Goal: Task Accomplishment & Management: Use online tool/utility

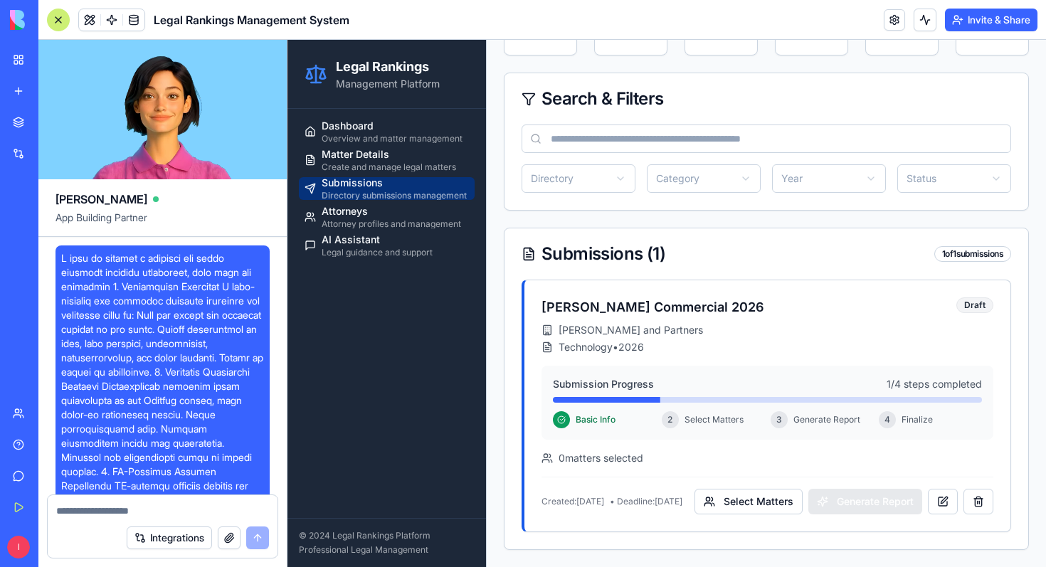
scroll to position [8760, 0]
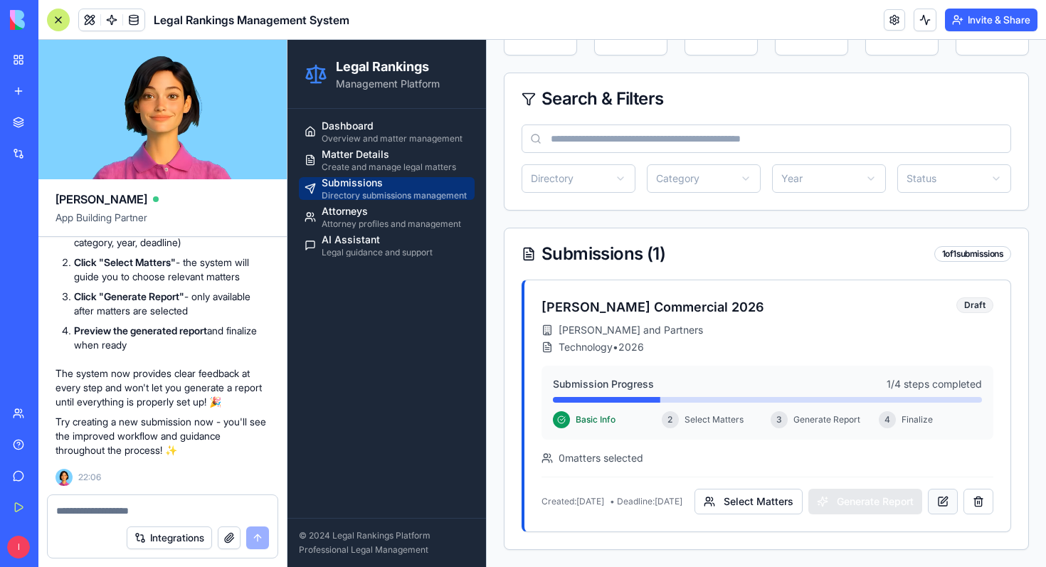
click at [947, 502] on button at bounding box center [943, 502] width 30 height 26
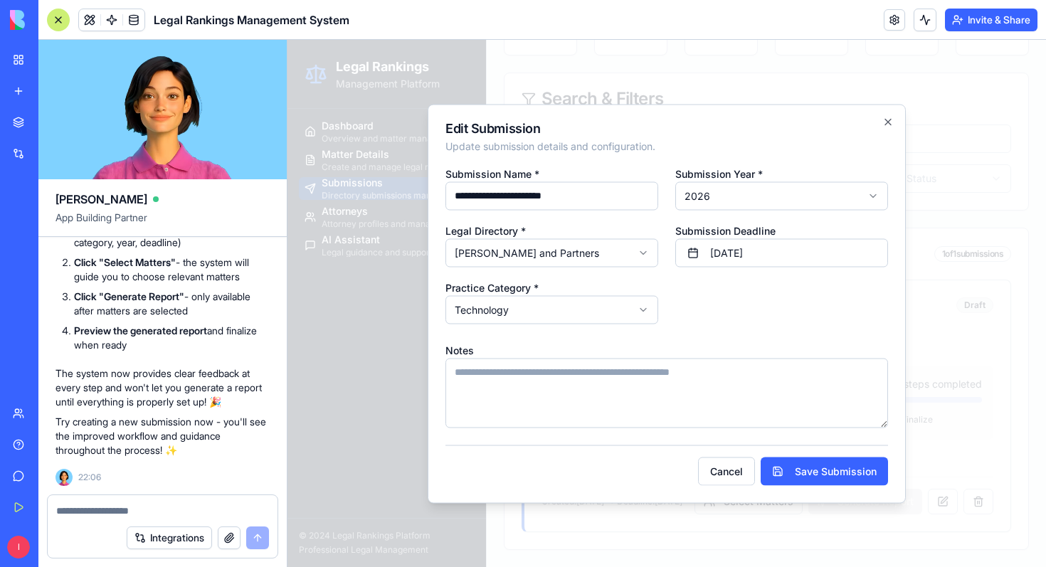
scroll to position [8673, 0]
click at [805, 466] on button "Save Submission" at bounding box center [824, 471] width 127 height 28
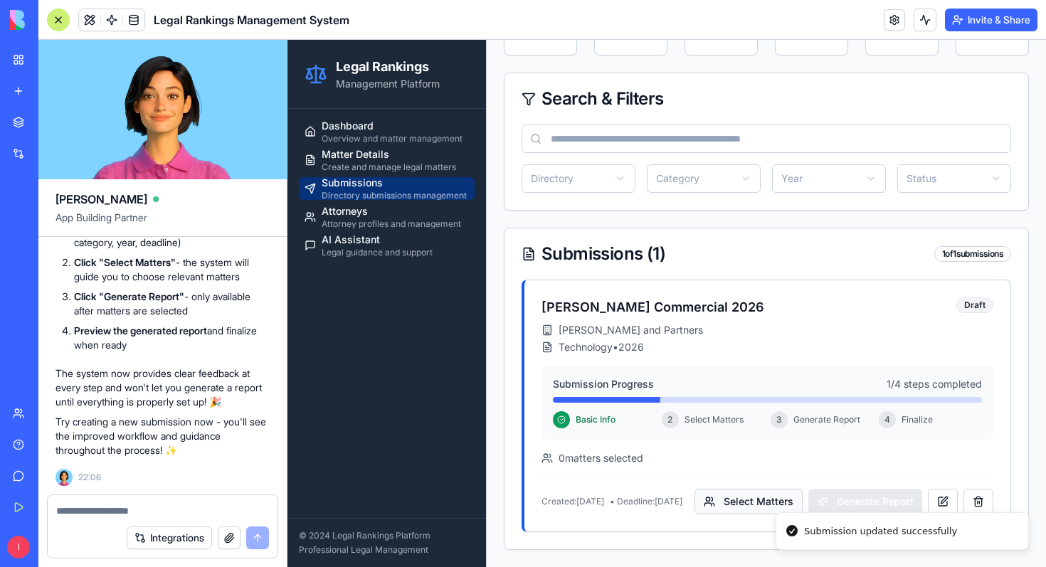
click at [739, 497] on button "Select Matters" at bounding box center [749, 502] width 108 height 26
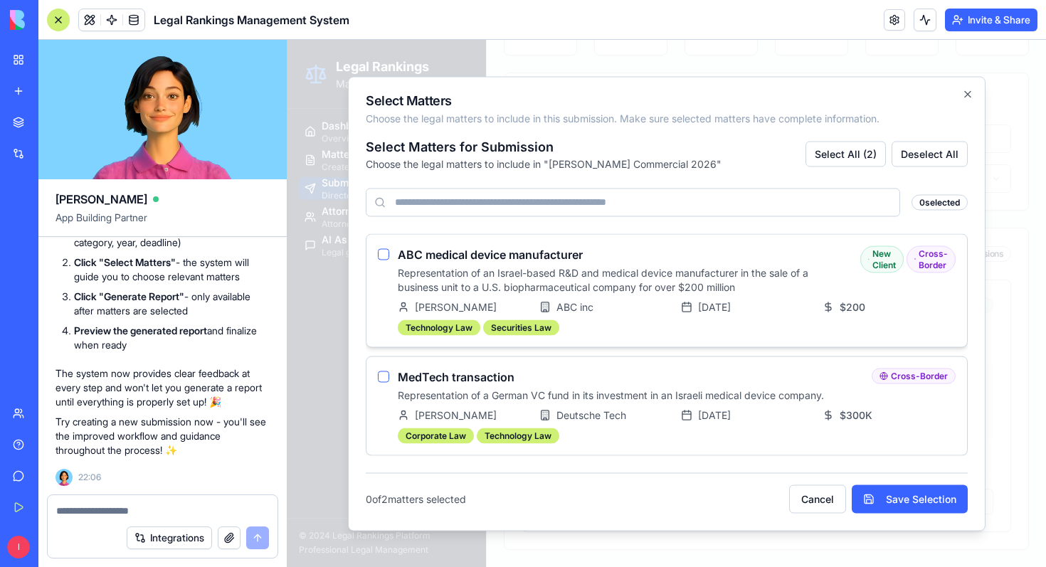
click at [386, 257] on button "button" at bounding box center [383, 253] width 11 height 11
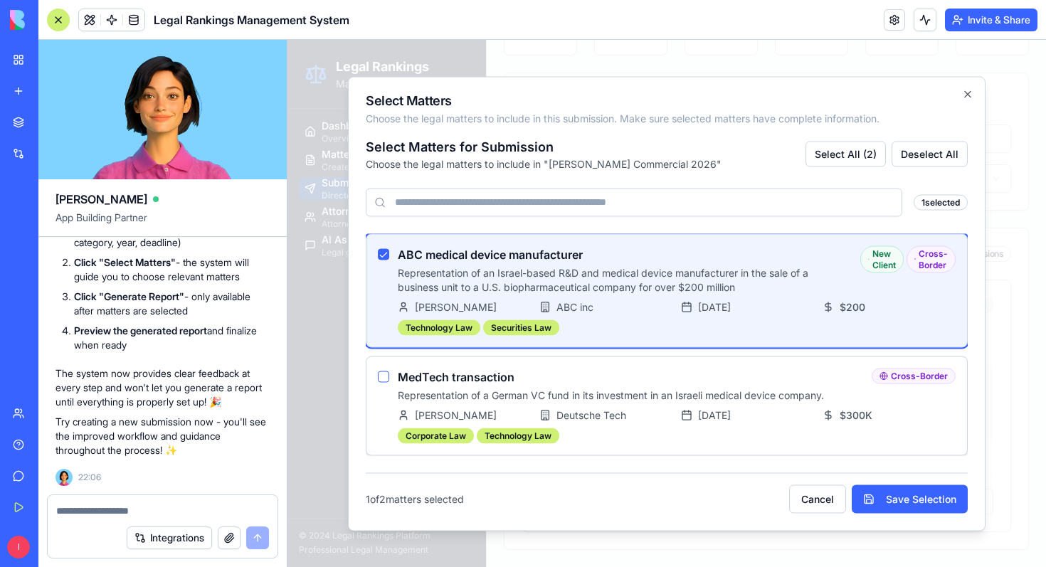
click at [377, 369] on div "MedTech transaction Representation of a German VC fund in its investment in an …" at bounding box center [666, 406] width 601 height 98
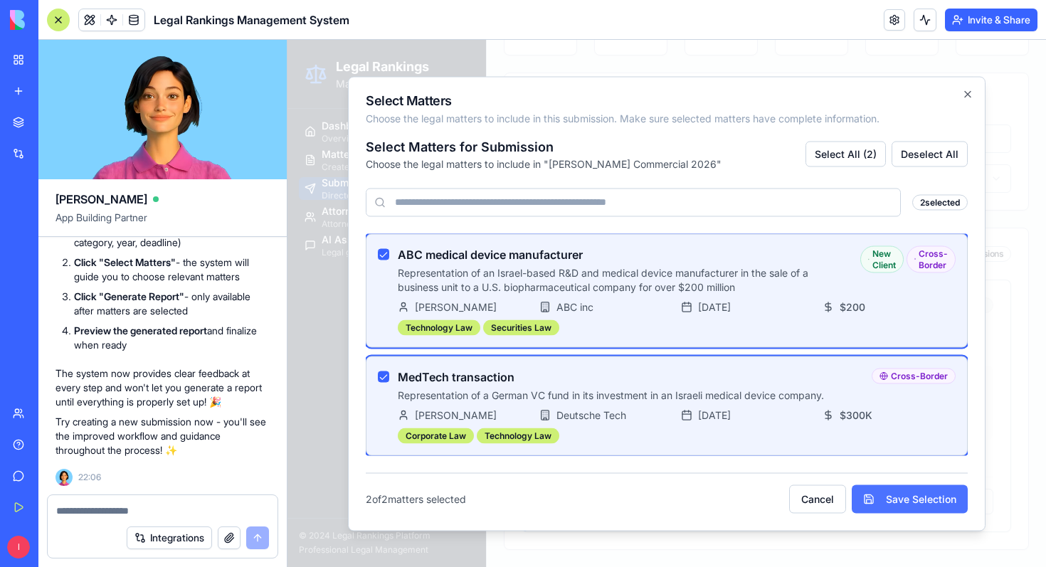
click at [917, 501] on button "Save Selection" at bounding box center [910, 499] width 116 height 28
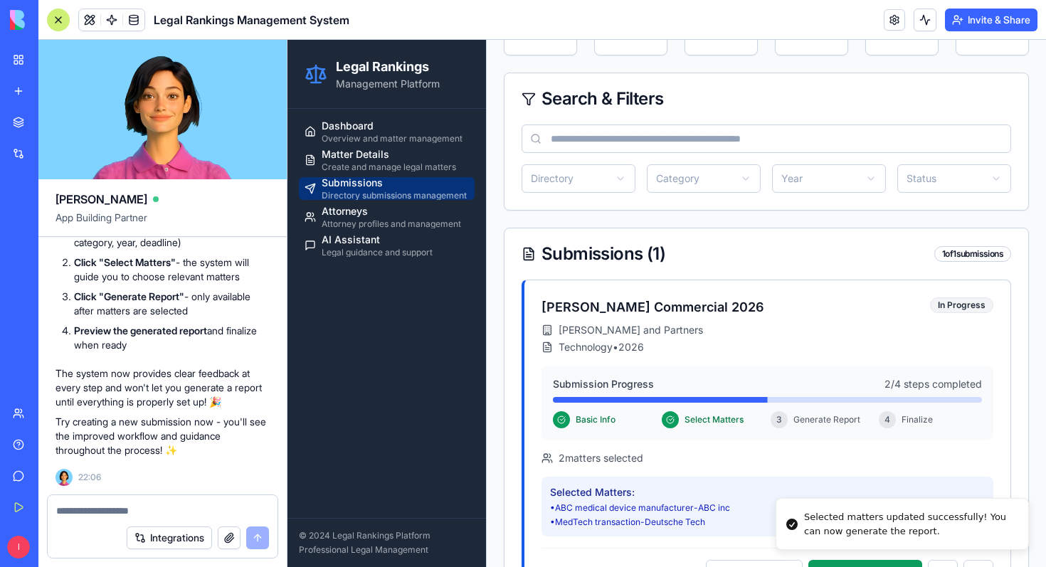
scroll to position [291, 0]
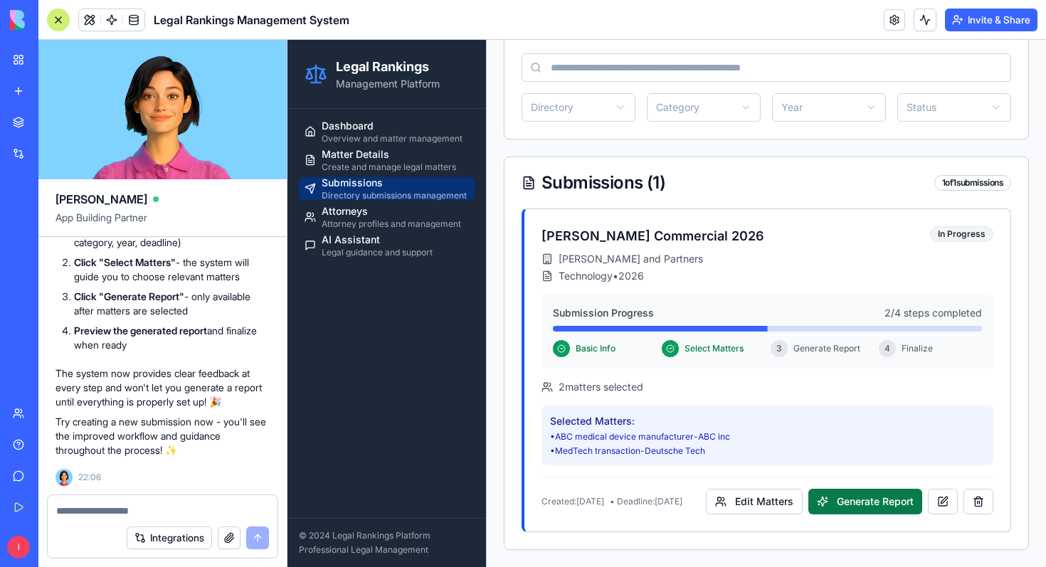
click at [863, 503] on button "Generate Report" at bounding box center [865, 502] width 114 height 26
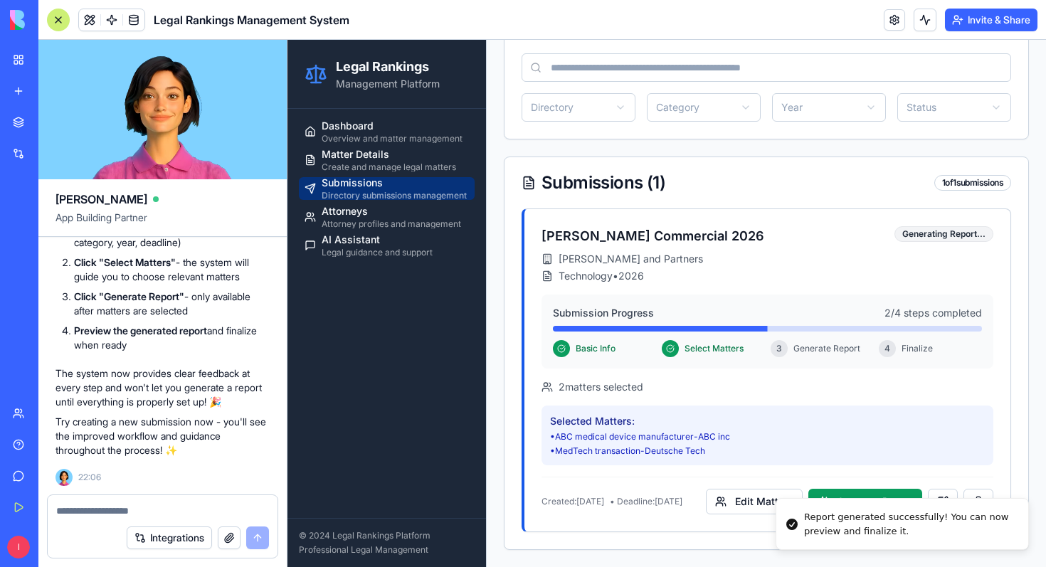
scroll to position [341, 0]
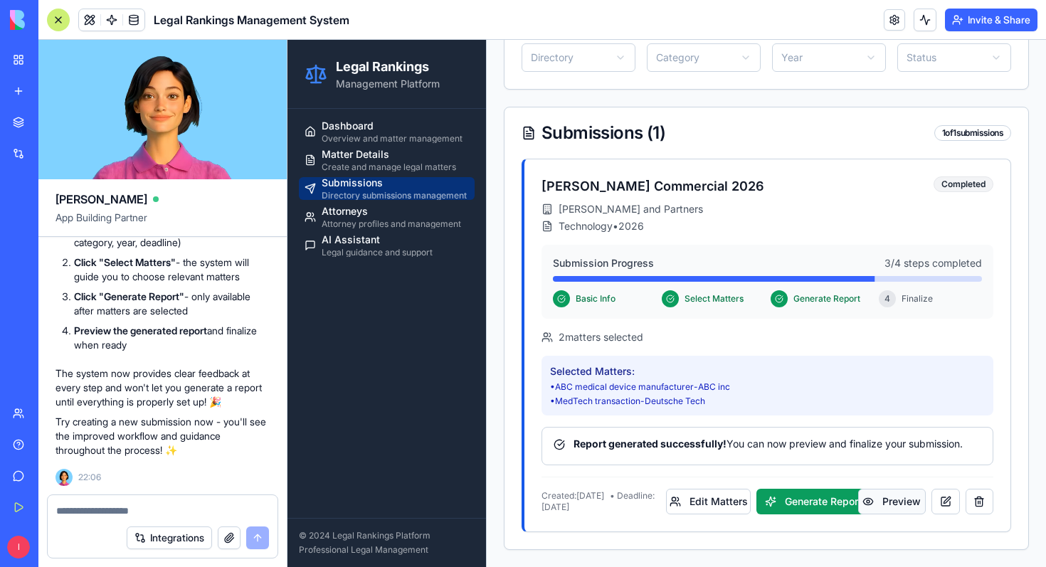
click at [895, 502] on button "Preview" at bounding box center [892, 502] width 68 height 26
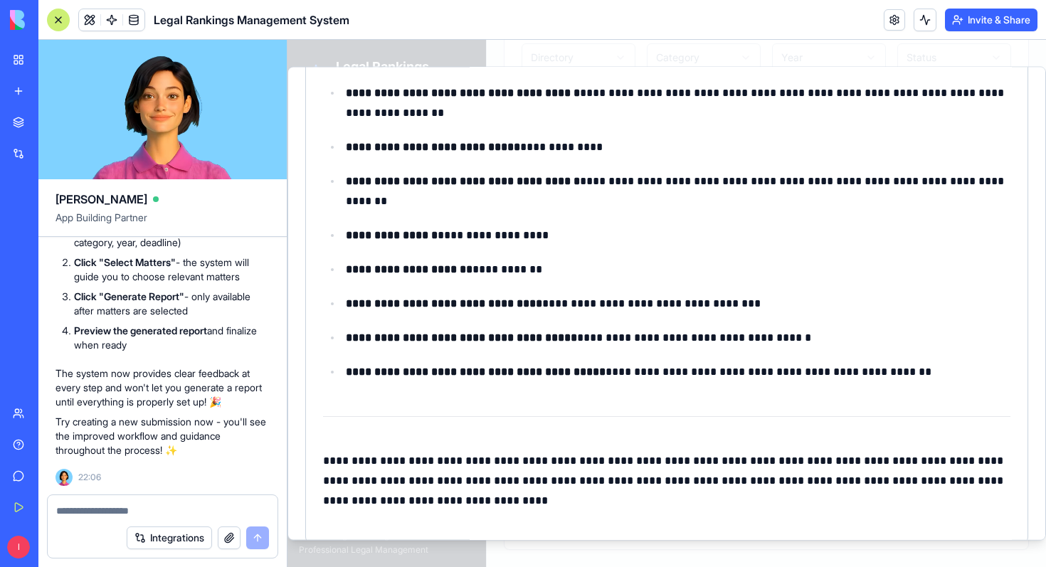
scroll to position [1221, 0]
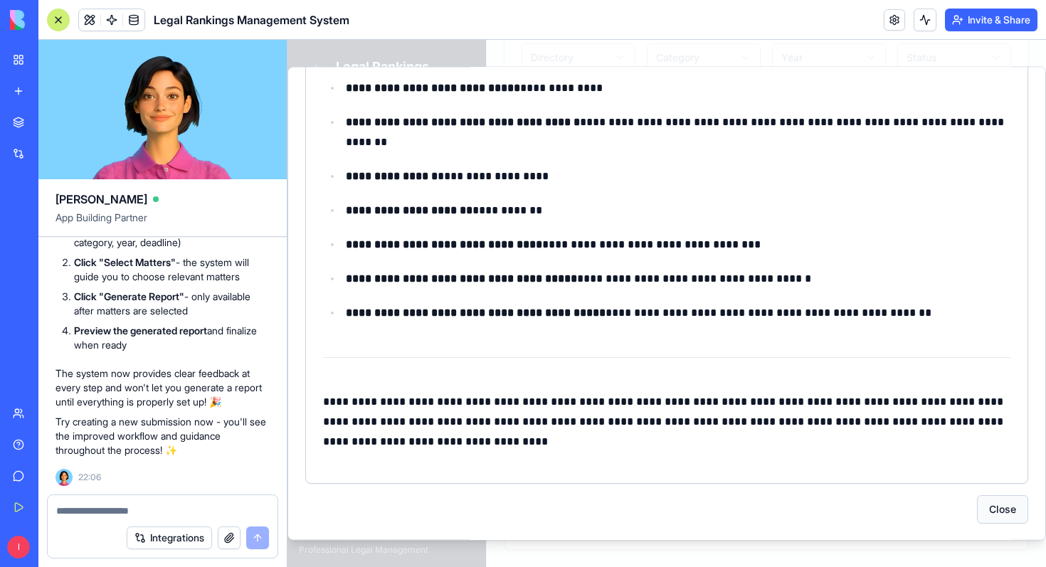
click at [1007, 508] on button "Close" at bounding box center [1002, 509] width 51 height 28
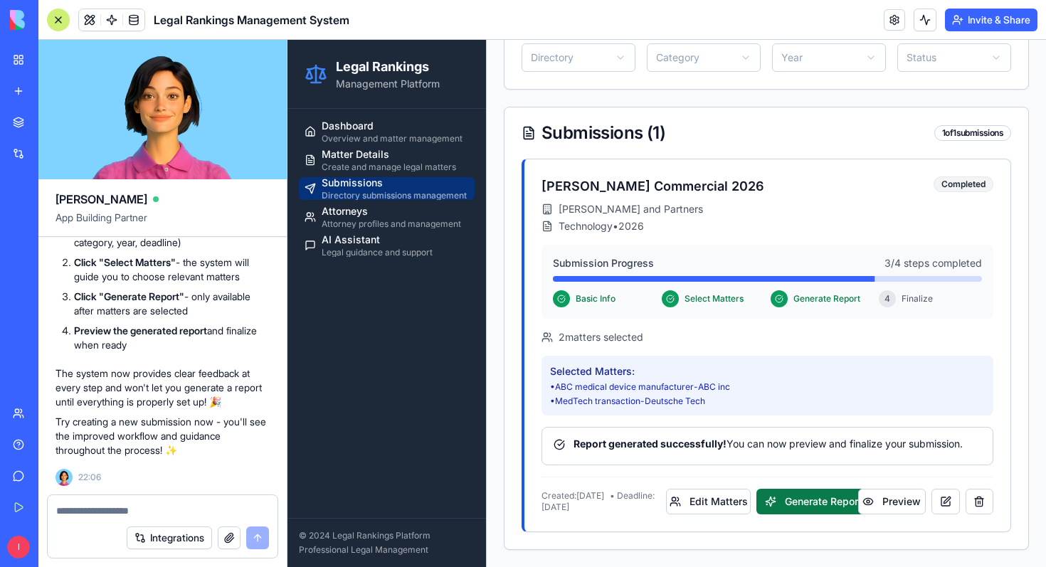
click at [826, 509] on button "Generate Report" at bounding box center [813, 502] width 114 height 26
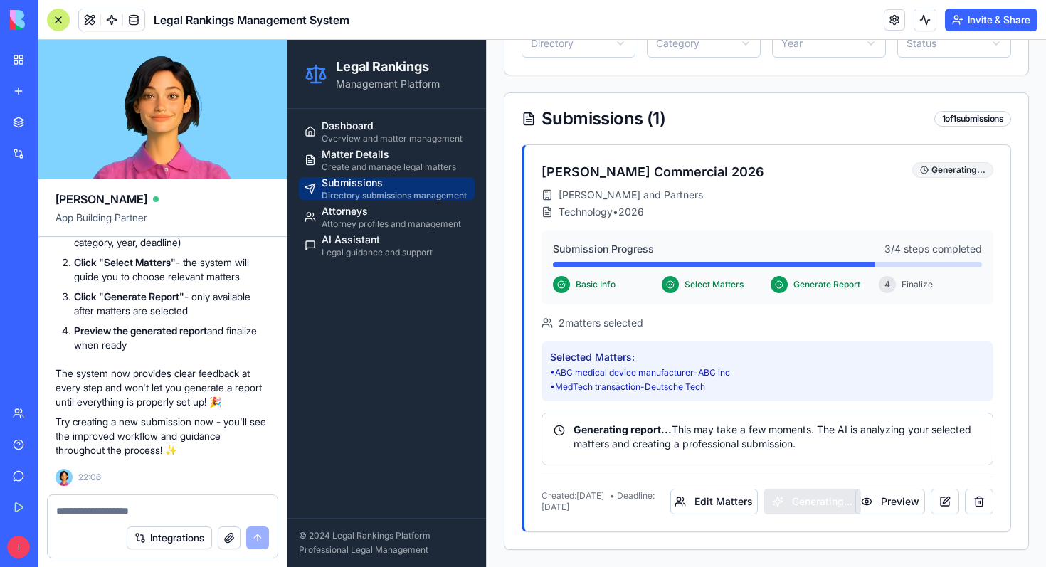
scroll to position [341, 0]
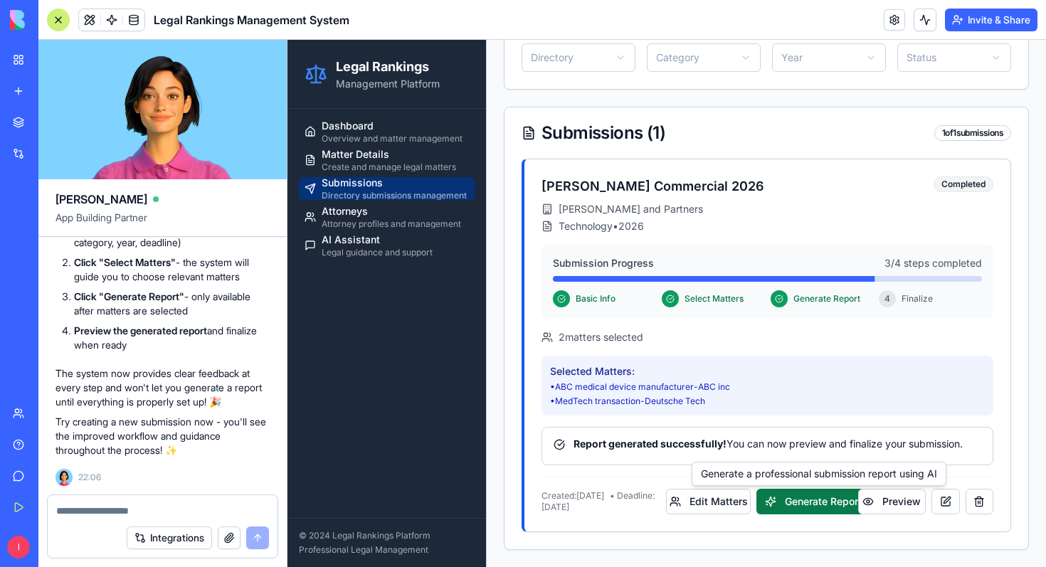
click at [821, 505] on button "Generate Report" at bounding box center [813, 502] width 114 height 26
click at [905, 498] on button "Preview" at bounding box center [892, 502] width 68 height 26
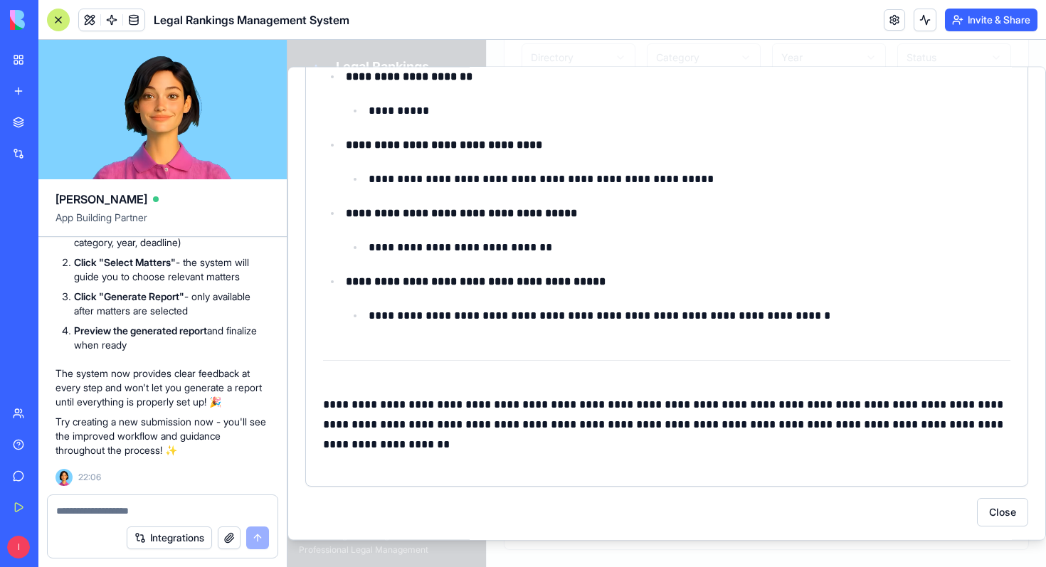
scroll to position [1796, 0]
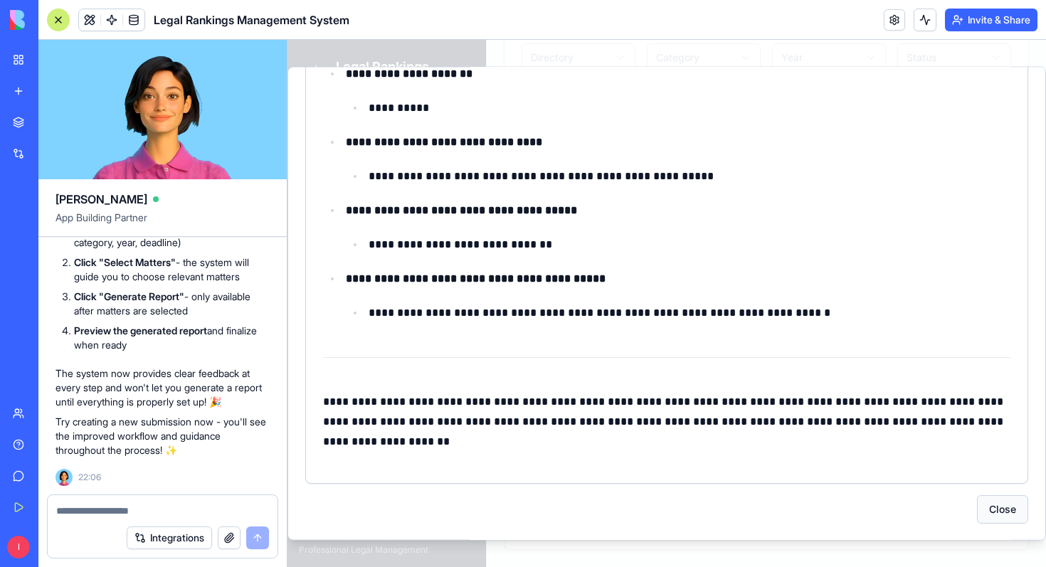
click at [997, 511] on button "Close" at bounding box center [1002, 509] width 51 height 28
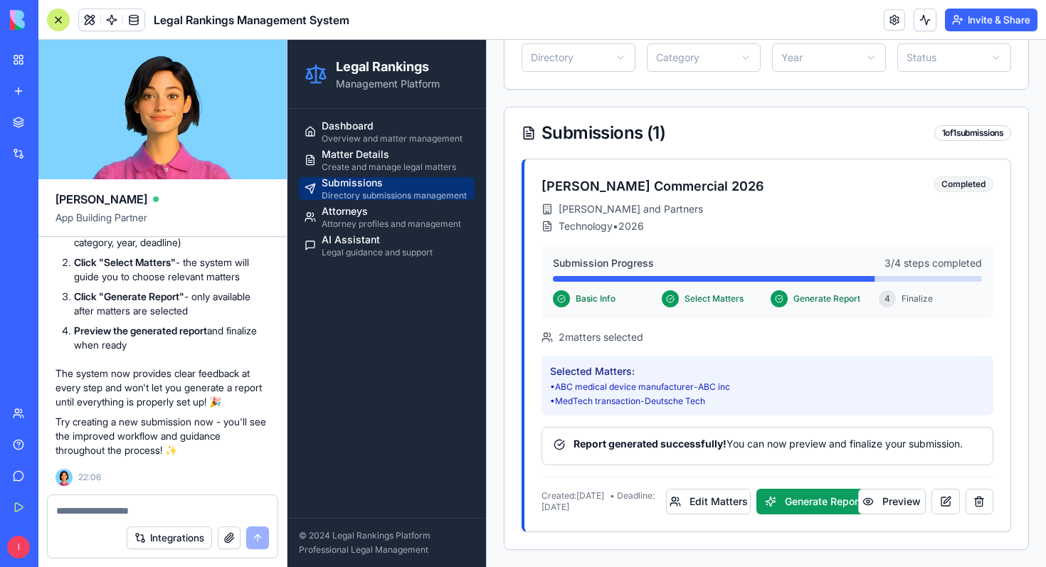
click at [97, 517] on textarea at bounding box center [162, 511] width 213 height 14
type textarea "*"
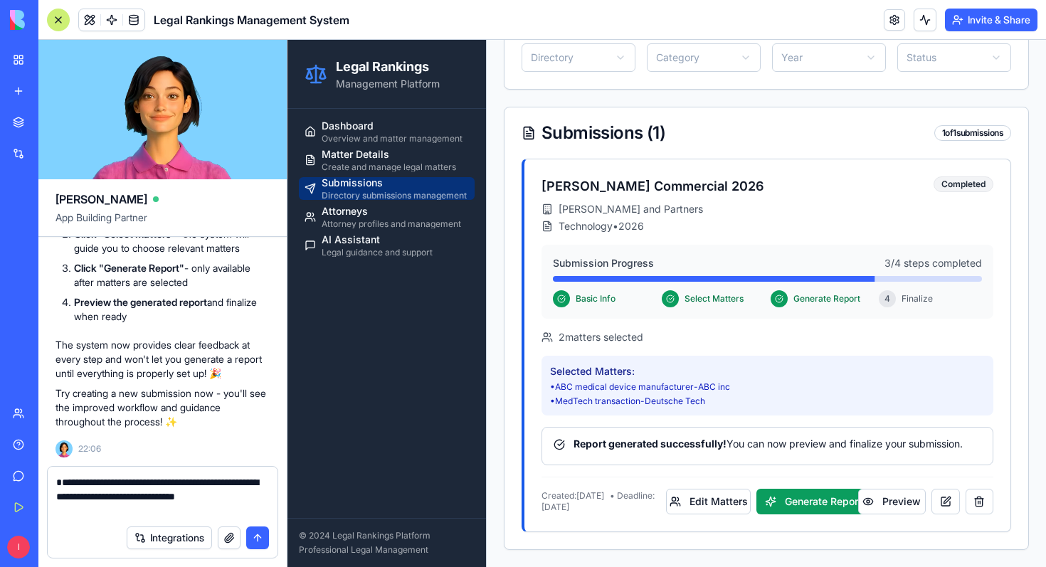
type textarea "**********"
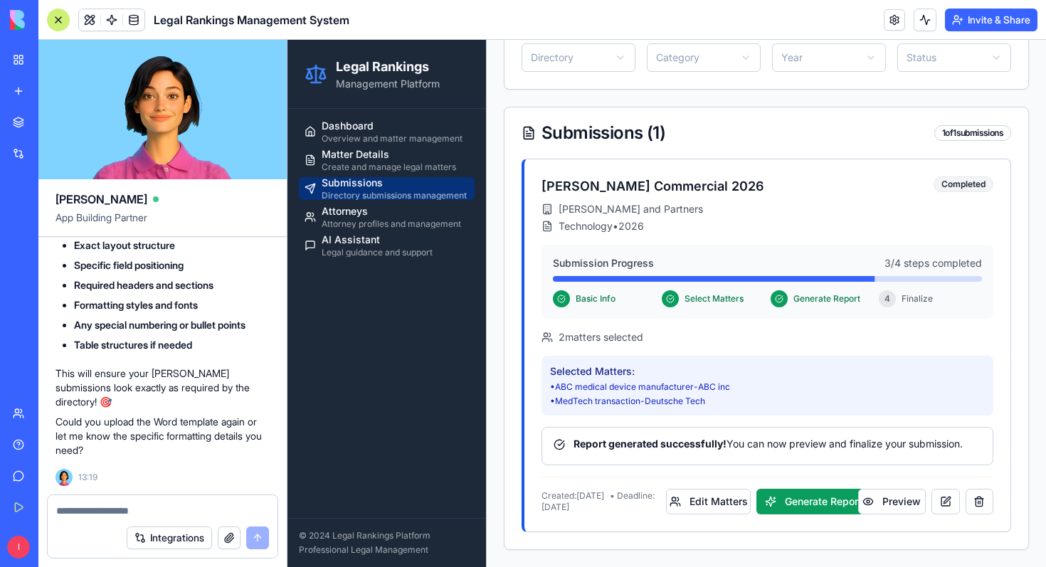
scroll to position [9235, 0]
click at [233, 534] on button "button" at bounding box center [229, 538] width 23 height 23
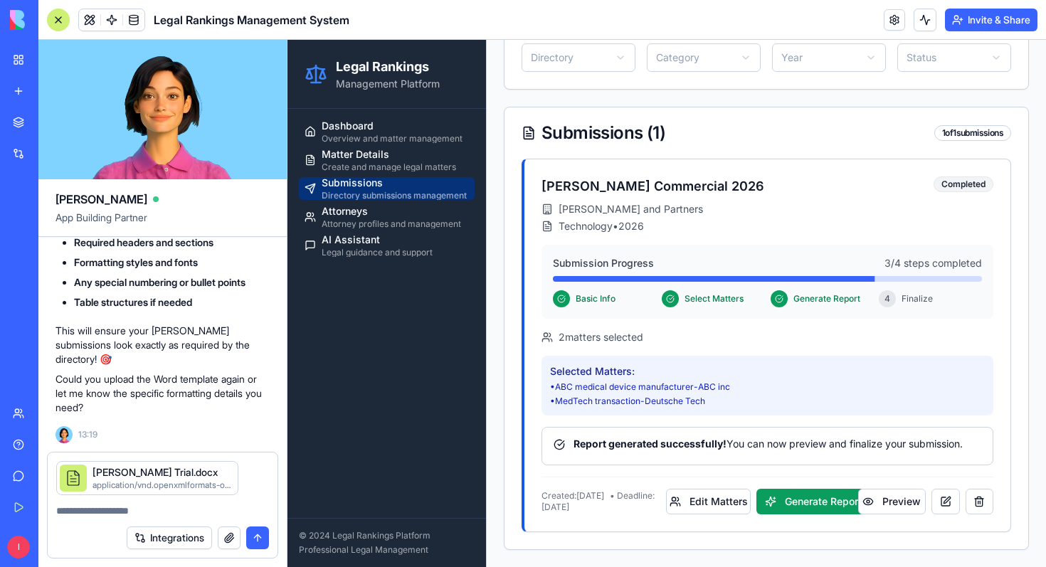
click at [142, 515] on textarea at bounding box center [162, 511] width 213 height 14
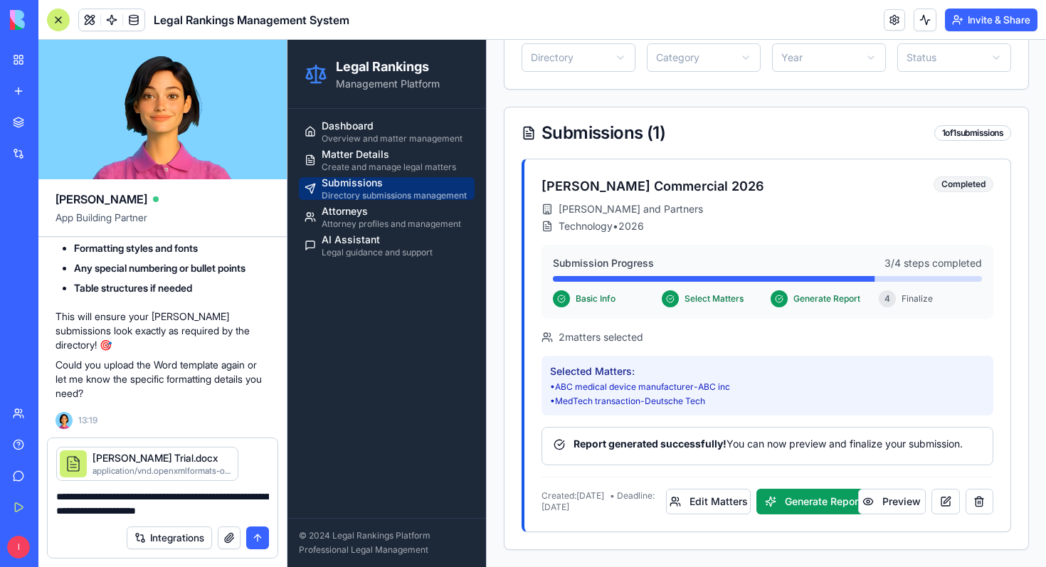
click at [205, 512] on textarea "**********" at bounding box center [162, 504] width 213 height 28
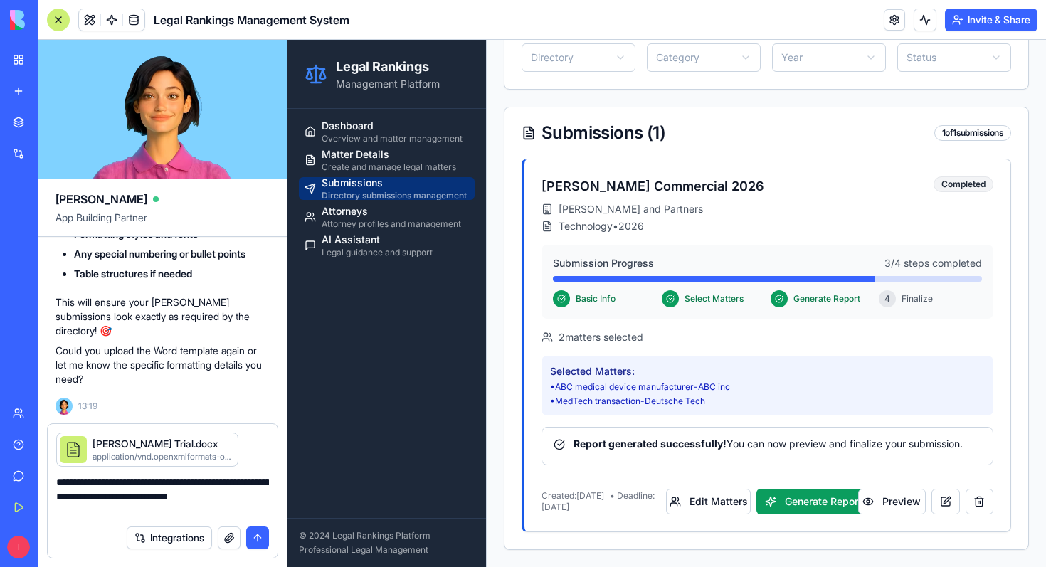
click at [164, 508] on textarea "**********" at bounding box center [162, 496] width 213 height 43
type textarea "**********"
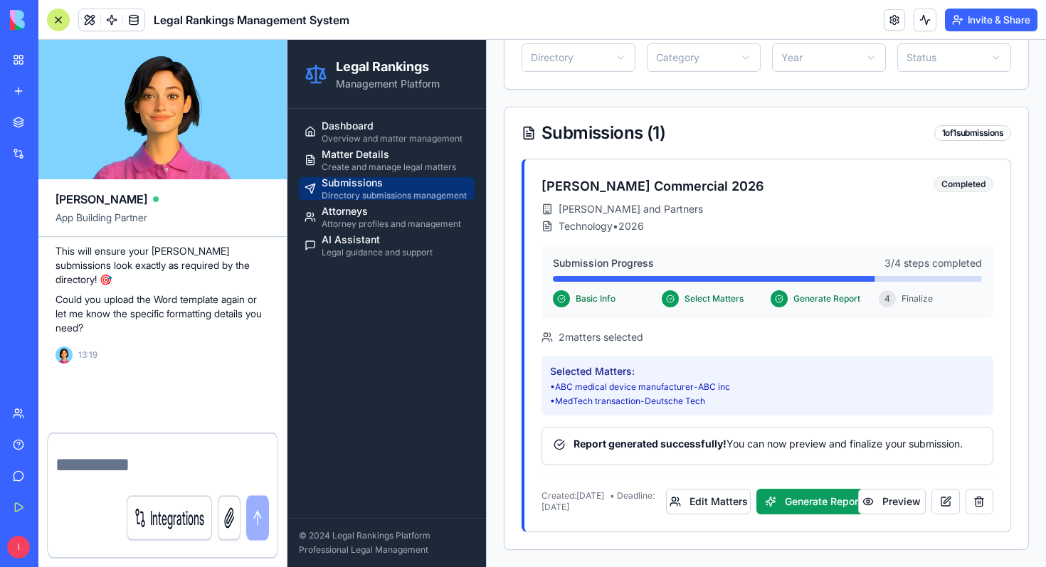
scroll to position [9358, 0]
